Goal: Information Seeking & Learning: Check status

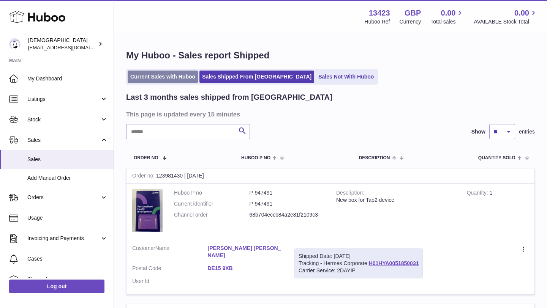
click at [171, 72] on link "Current Sales with Huboo" at bounding box center [163, 77] width 70 height 13
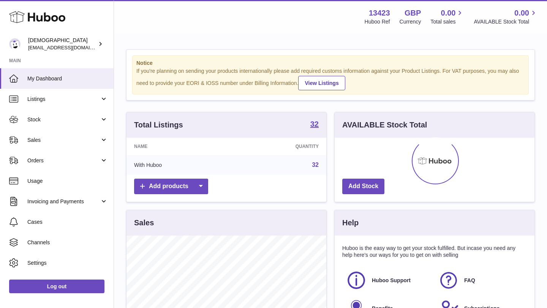
scroll to position [119, 200]
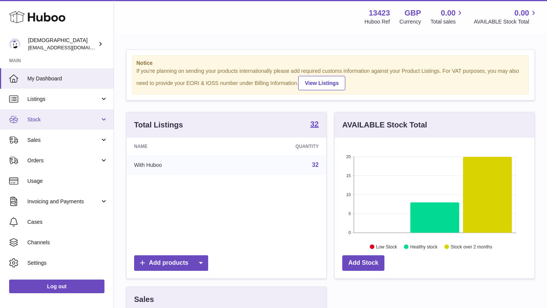
click at [49, 125] on link "Stock" at bounding box center [57, 119] width 114 height 21
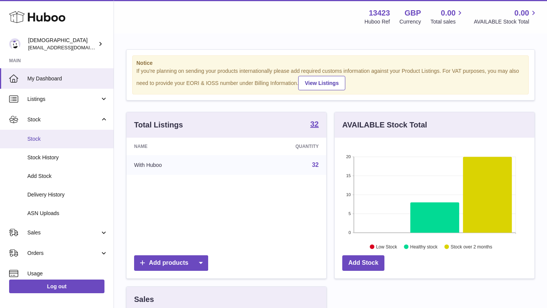
click at [47, 139] on span "Stock" at bounding box center [67, 139] width 81 height 7
